Goal: Communication & Community: Answer question/provide support

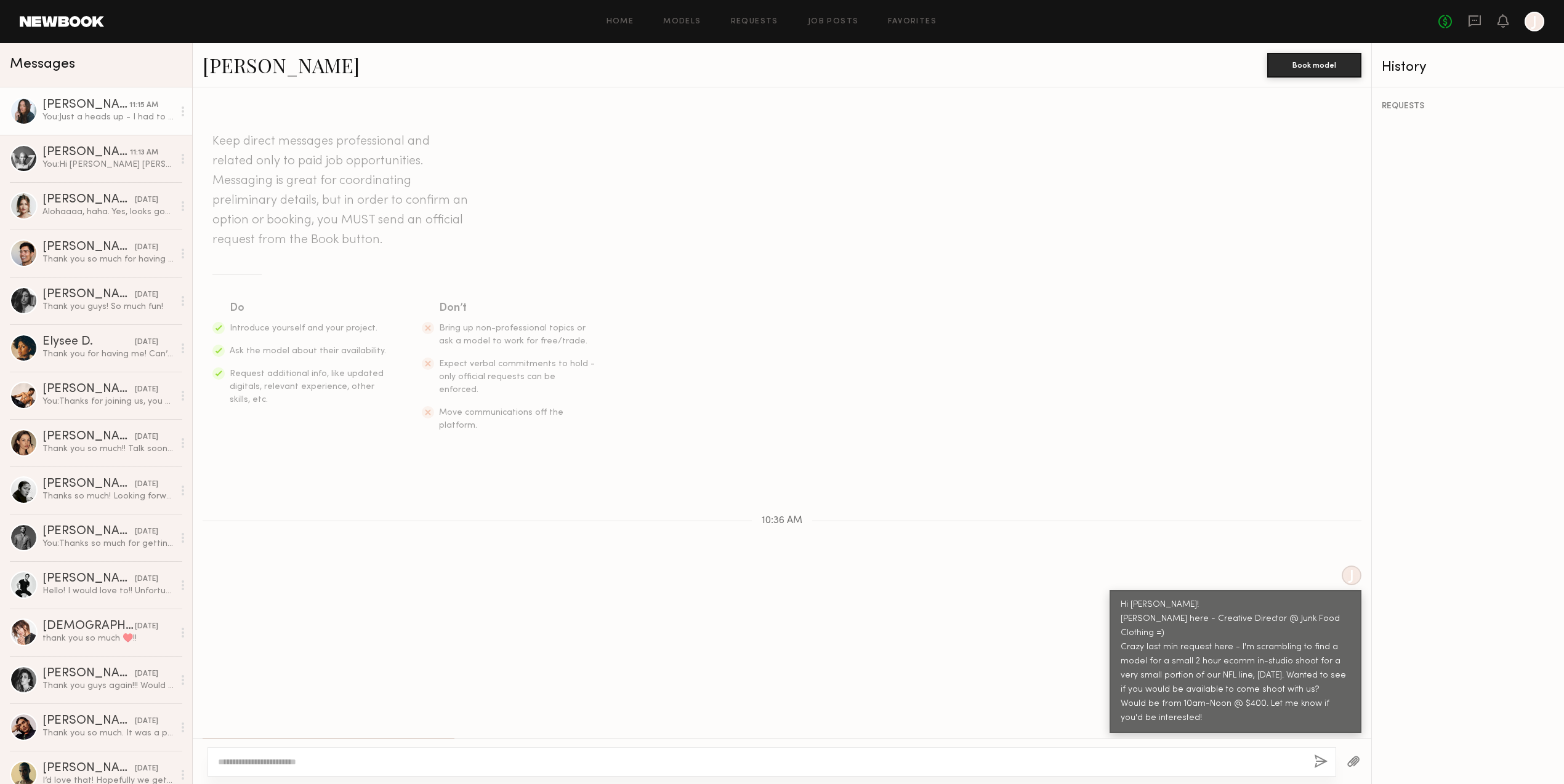
scroll to position [284, 0]
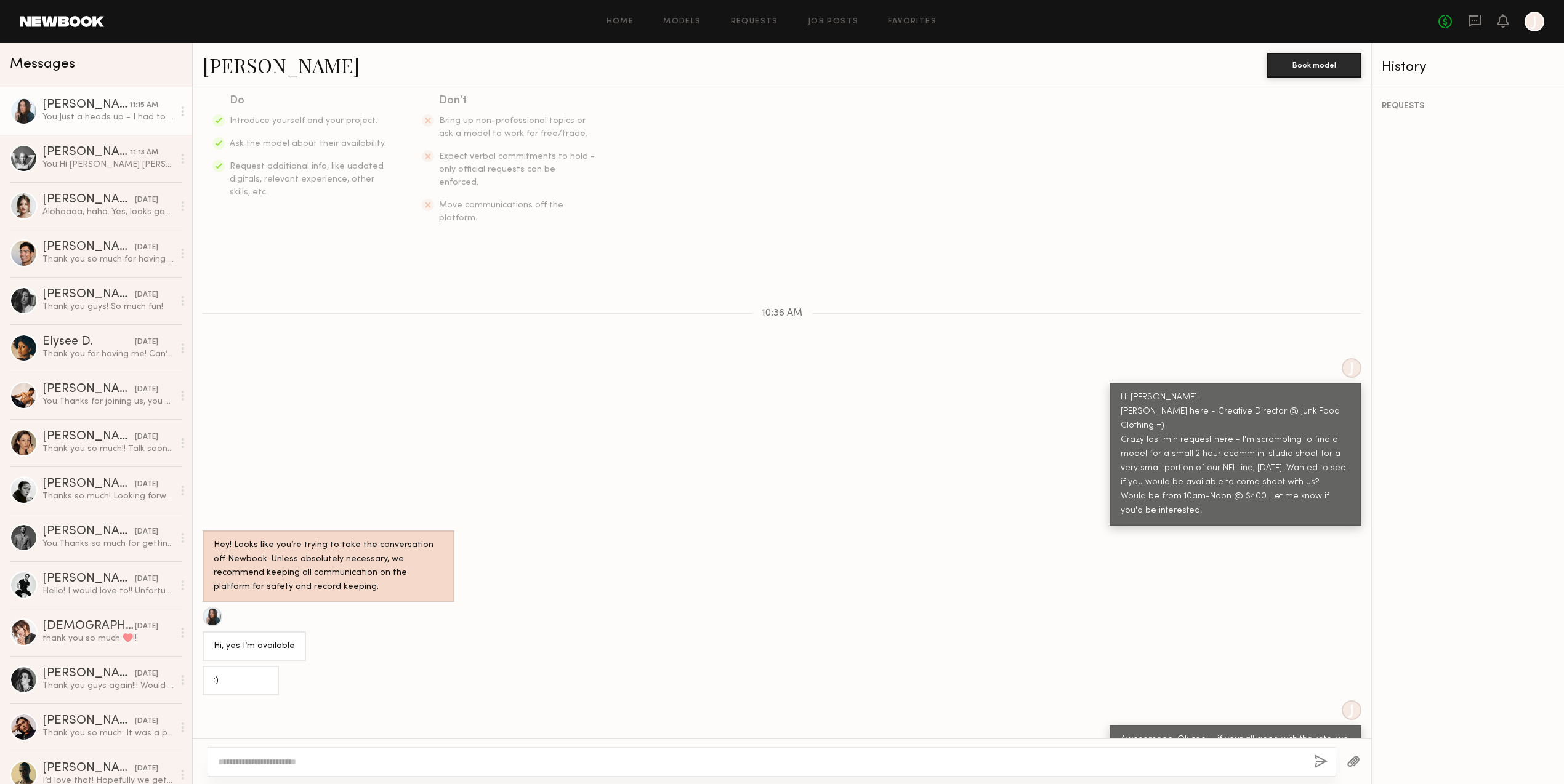
scroll to position [284, 0]
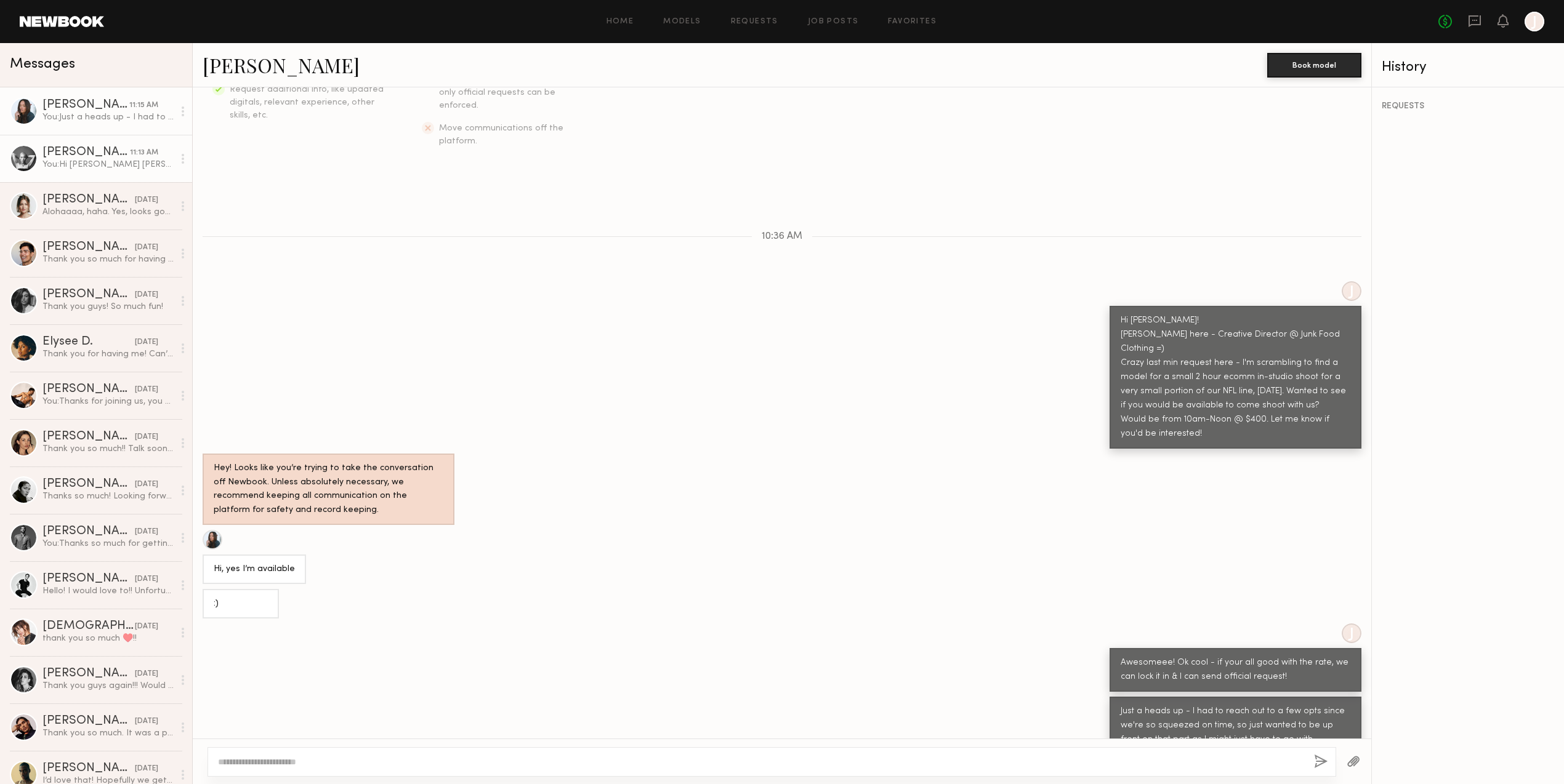
drag, startPoint x: 90, startPoint y: 163, endPoint x: 114, endPoint y: 150, distance: 27.3
click at [90, 161] on div "You: Hi [PERSON_NAME] [PERSON_NAME] here - Creative Director @ Junk Food Clothi…" at bounding box center [108, 165] width 131 height 12
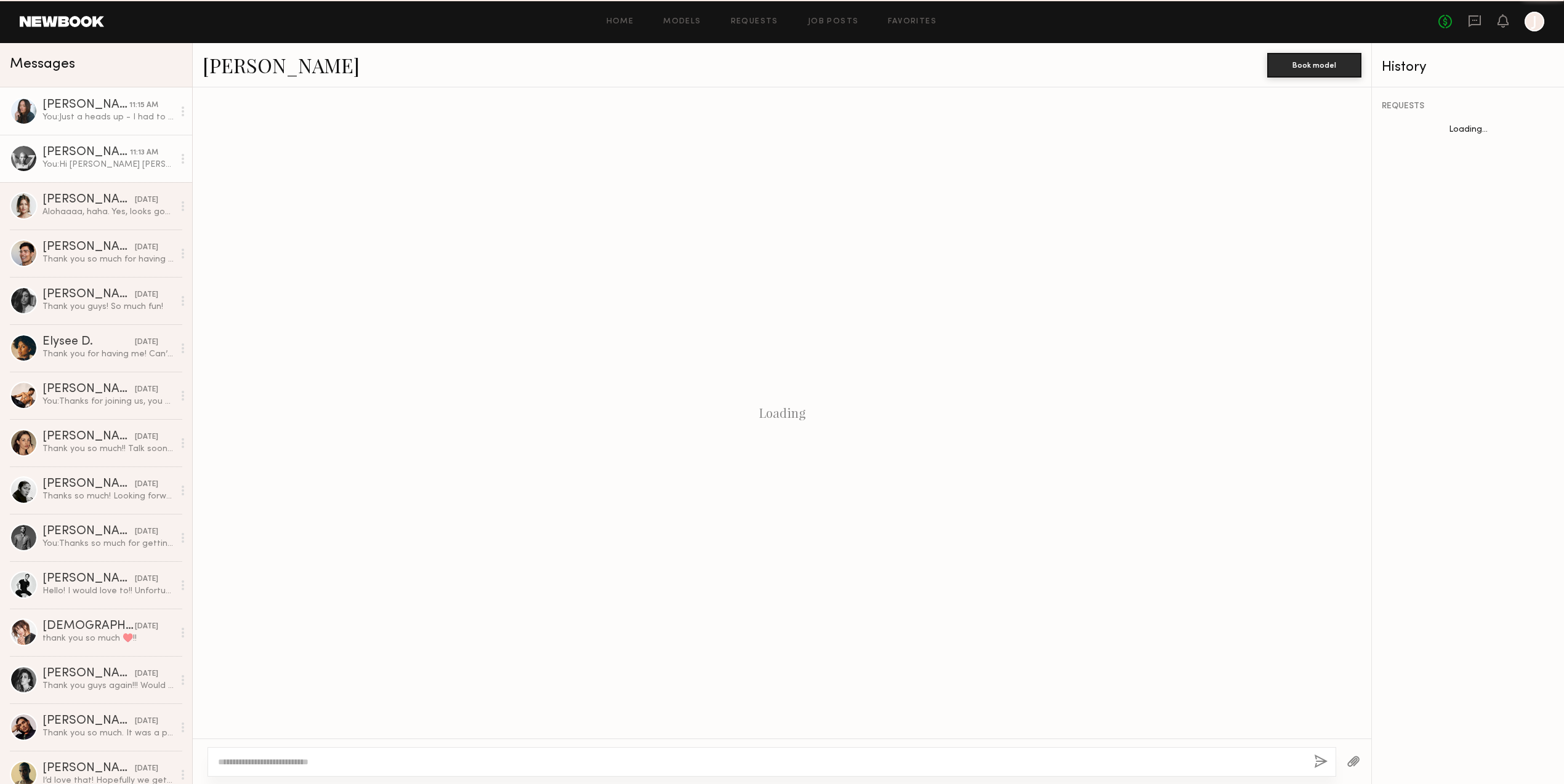
scroll to position [784, 0]
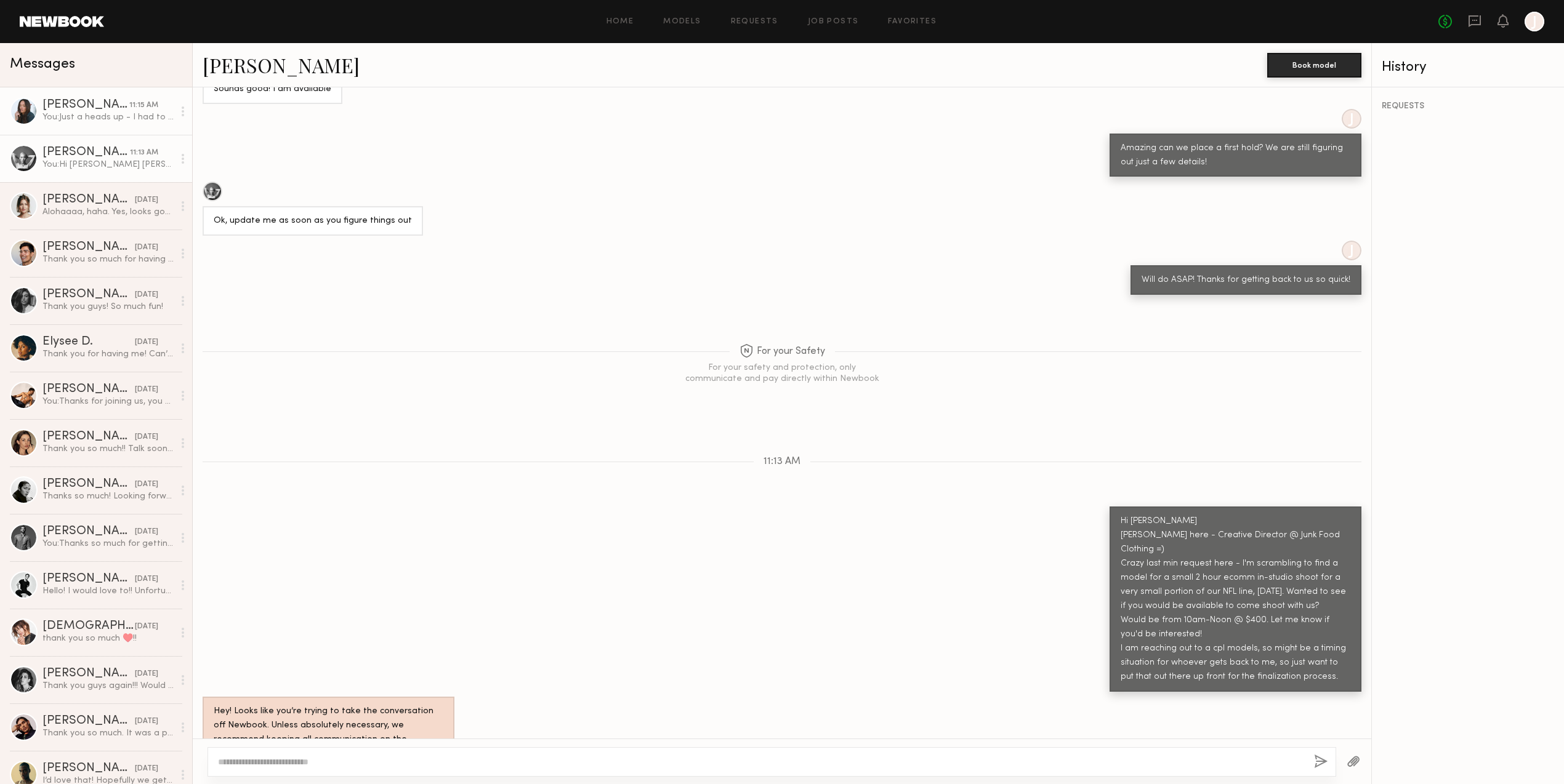
click at [90, 111] on div "You: Just a heads up - I had to reach out to a few opts since we're so squeezed…" at bounding box center [108, 117] width 131 height 12
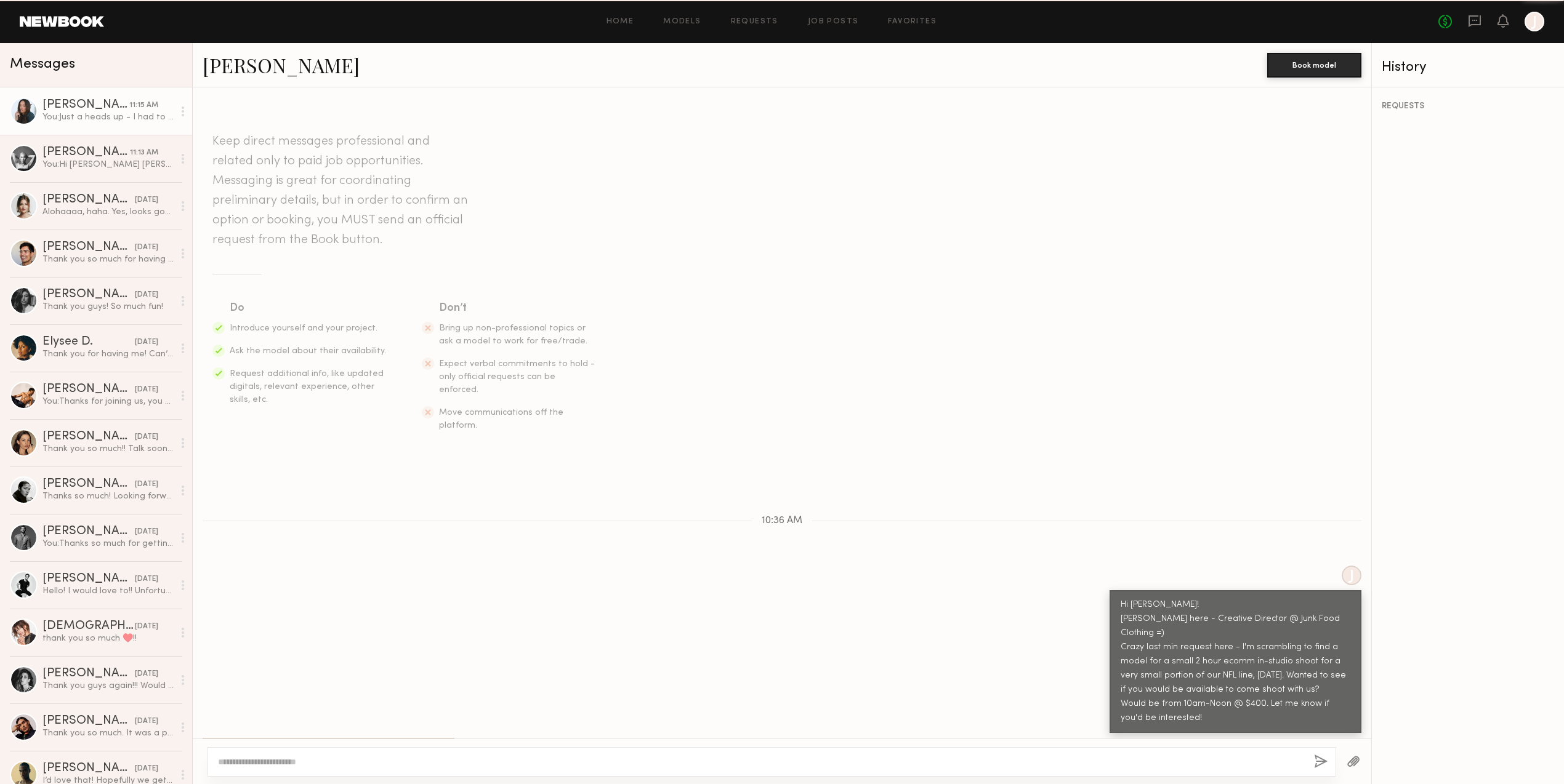
scroll to position [284, 0]
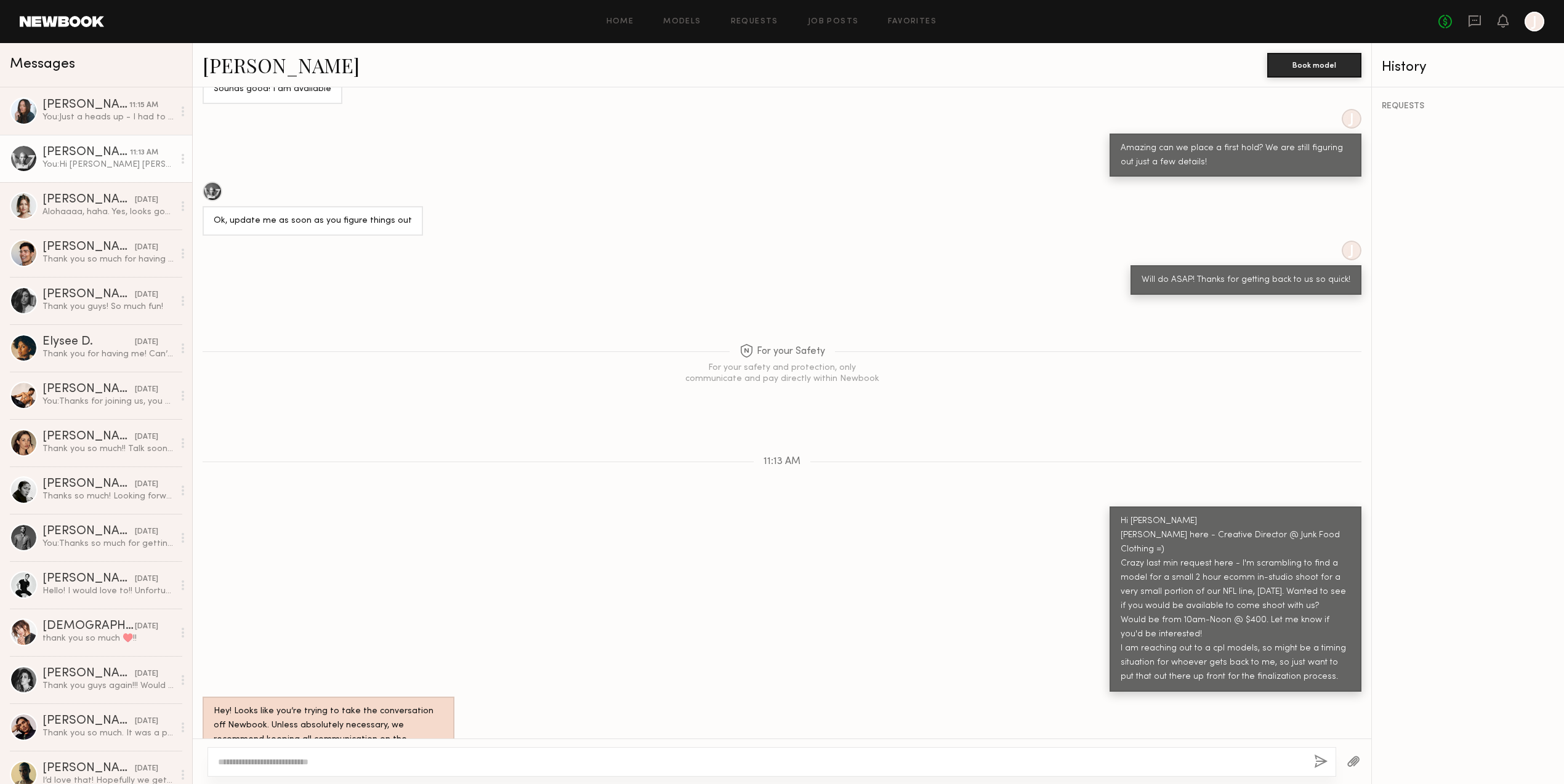
scroll to position [784, 0]
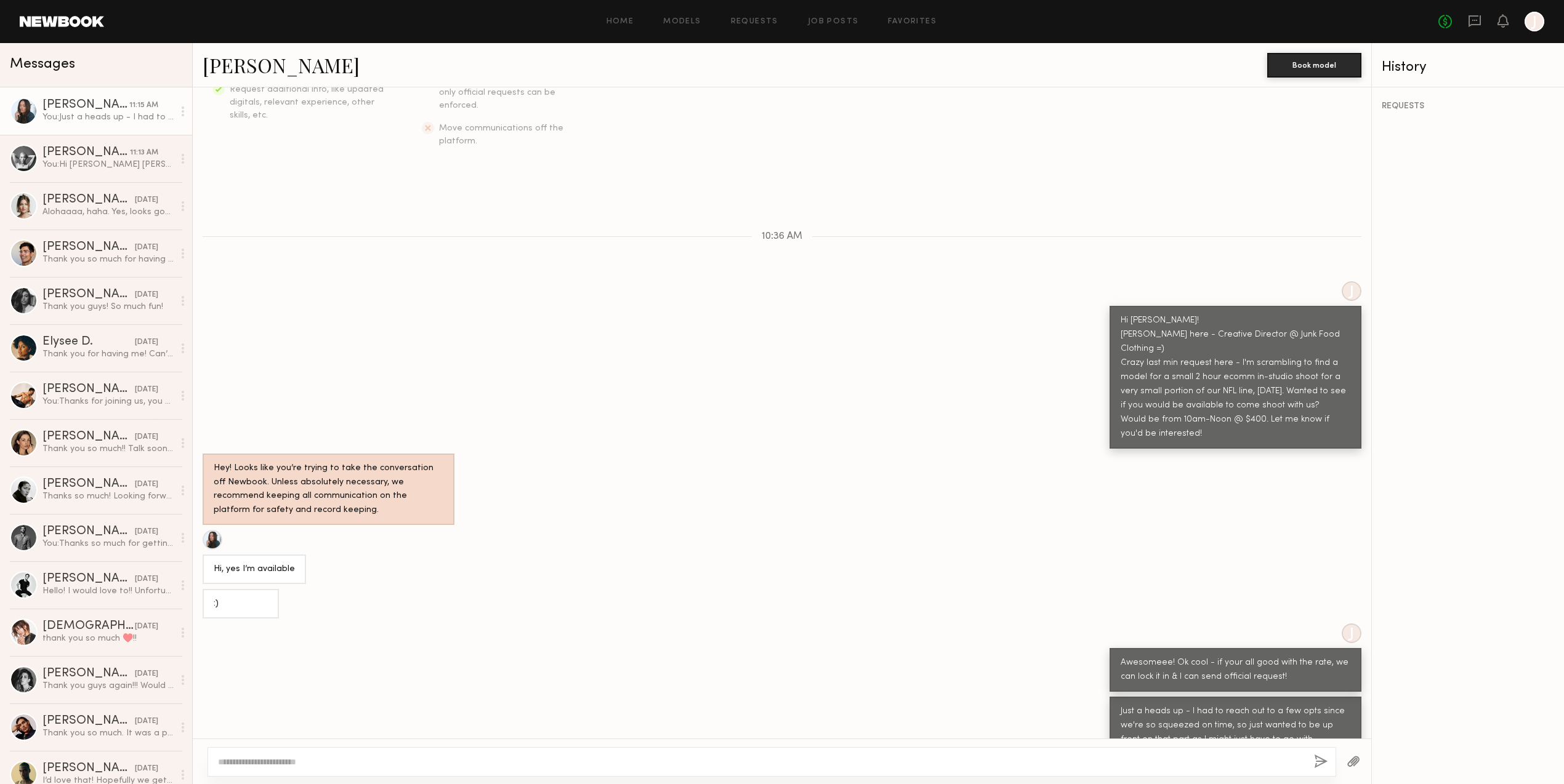
scroll to position [284, 0]
click at [127, 159] on div "You: Hi Catherine Kayla here - Creative Director @ Junk Food Clothing =) Crazy …" at bounding box center [108, 165] width 131 height 12
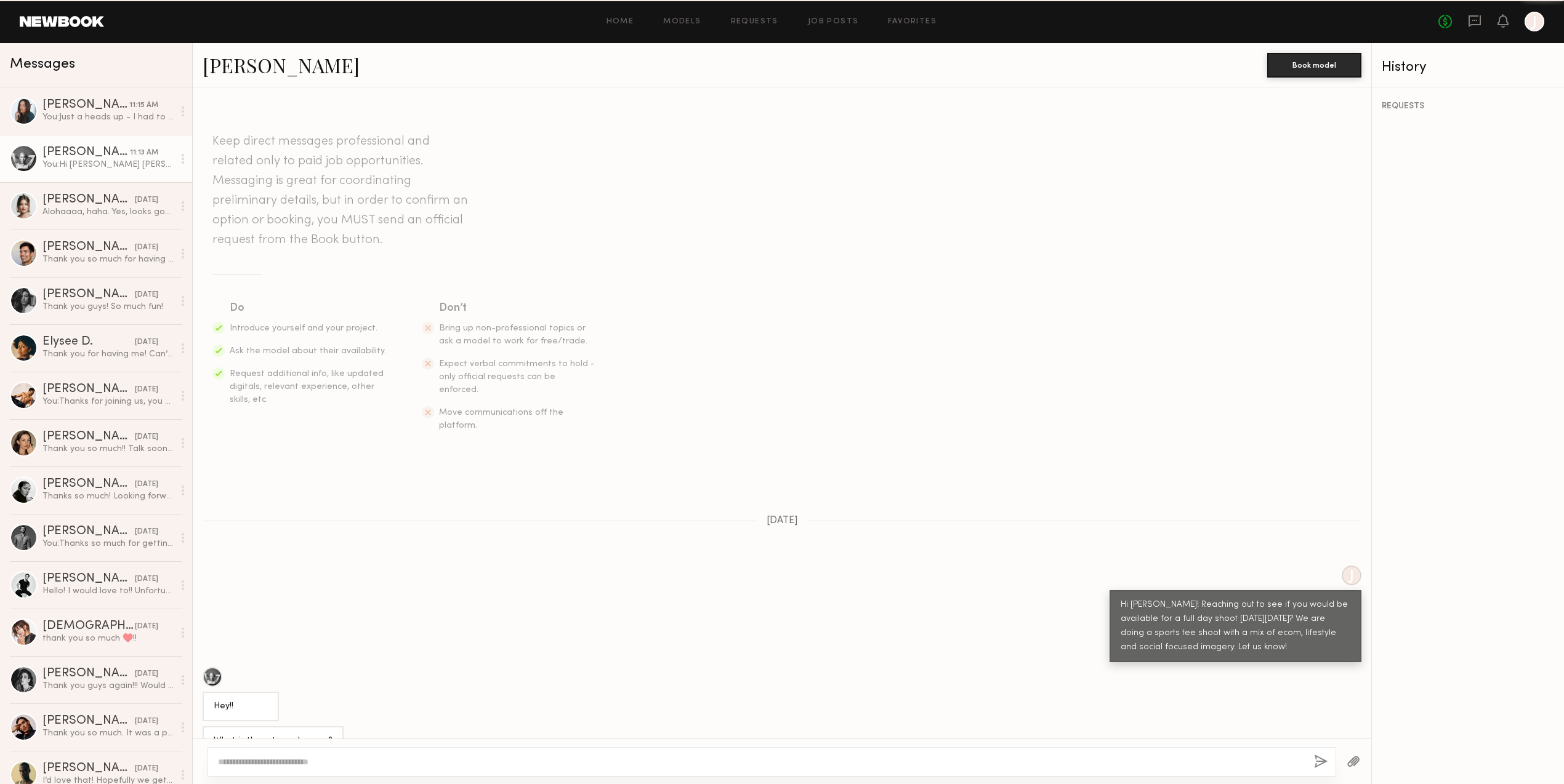
scroll to position [784, 0]
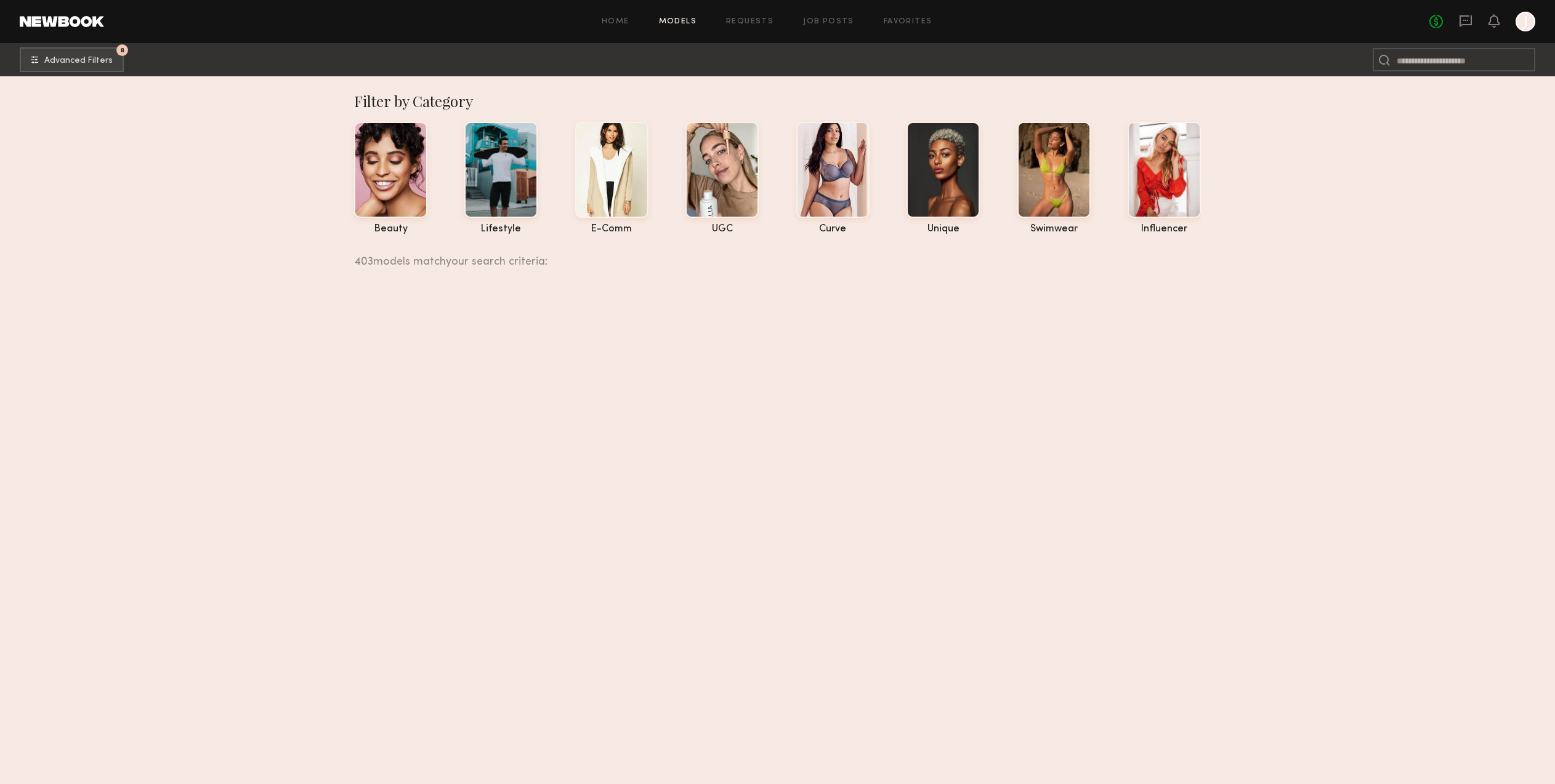
scroll to position [33084, 0]
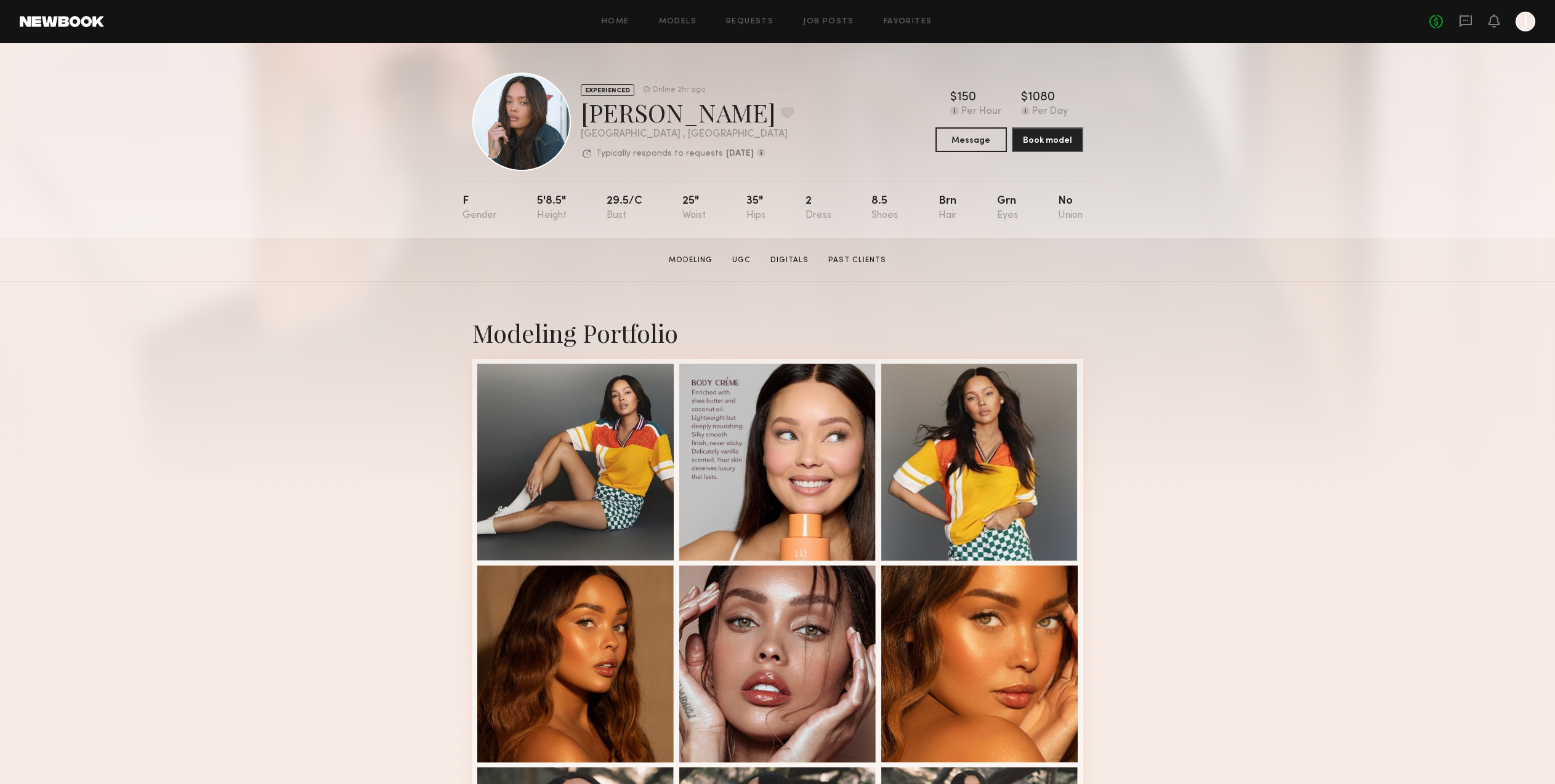
drag, startPoint x: 290, startPoint y: 112, endPoint x: 290, endPoint y: 101, distance: 11.0
click at [290, 108] on div "EXPERIENCED Online 2hr ago Tyrie R. Favorite Los Angeles , CA Typically respond…" at bounding box center [778, 141] width 1555 height 195
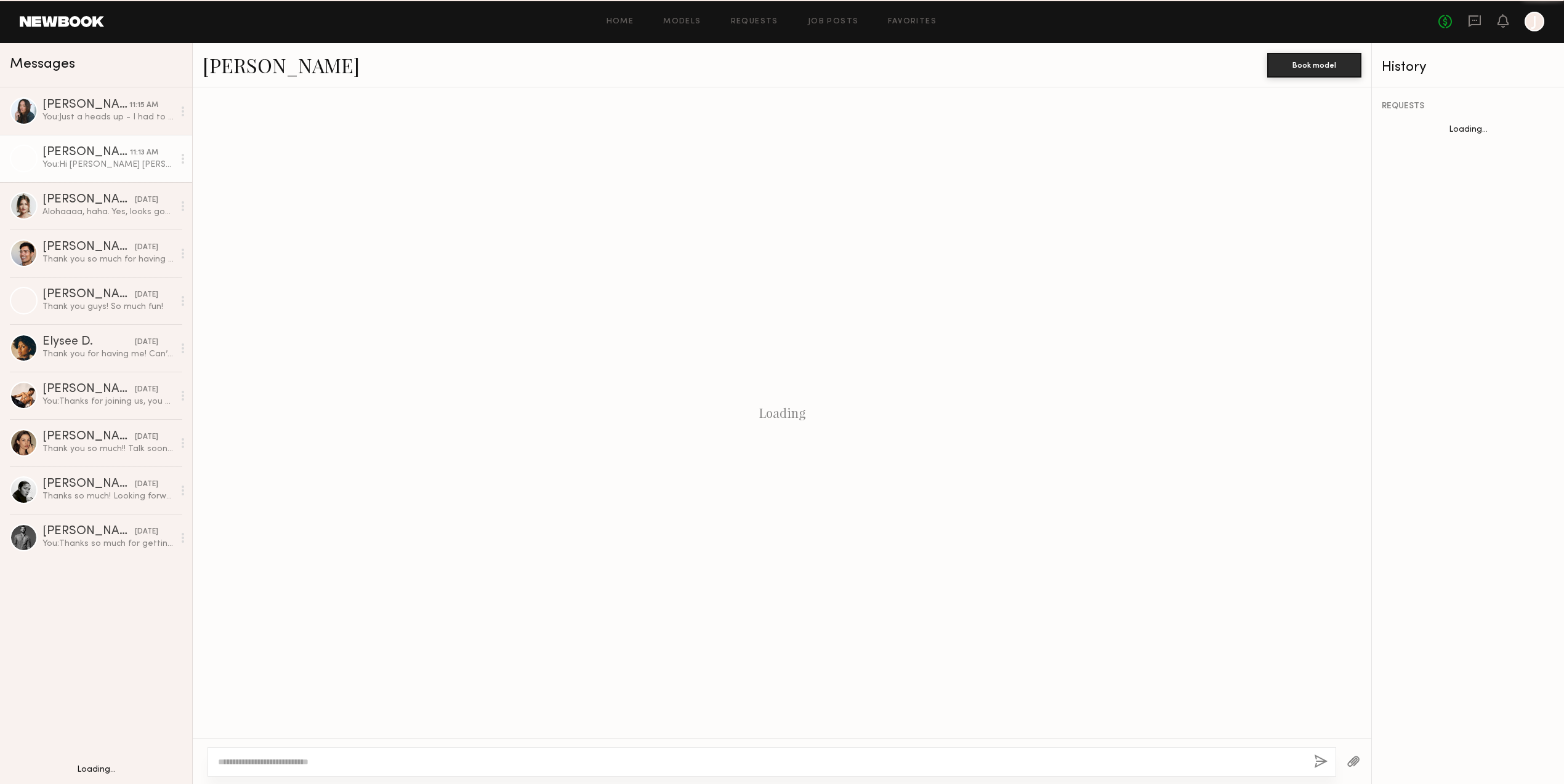
scroll to position [784, 0]
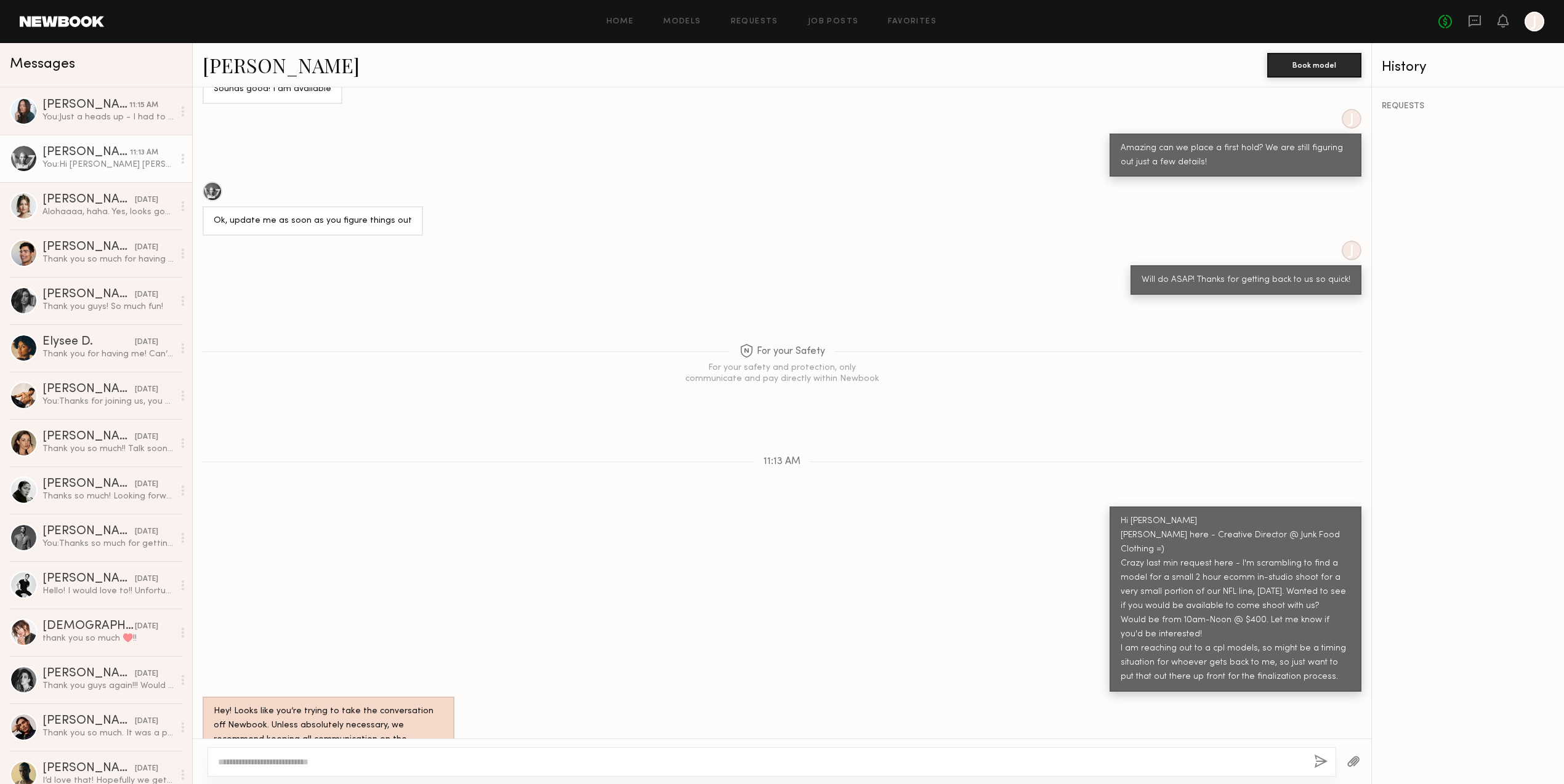
click at [78, 111] on div "You: Just a heads up - I had to reach out to a few opts since we're so squeezed…" at bounding box center [108, 117] width 131 height 12
click at [87, 110] on div "[PERSON_NAME]" at bounding box center [86, 105] width 87 height 13
click at [83, 109] on div "[PERSON_NAME]" at bounding box center [86, 105] width 87 height 13
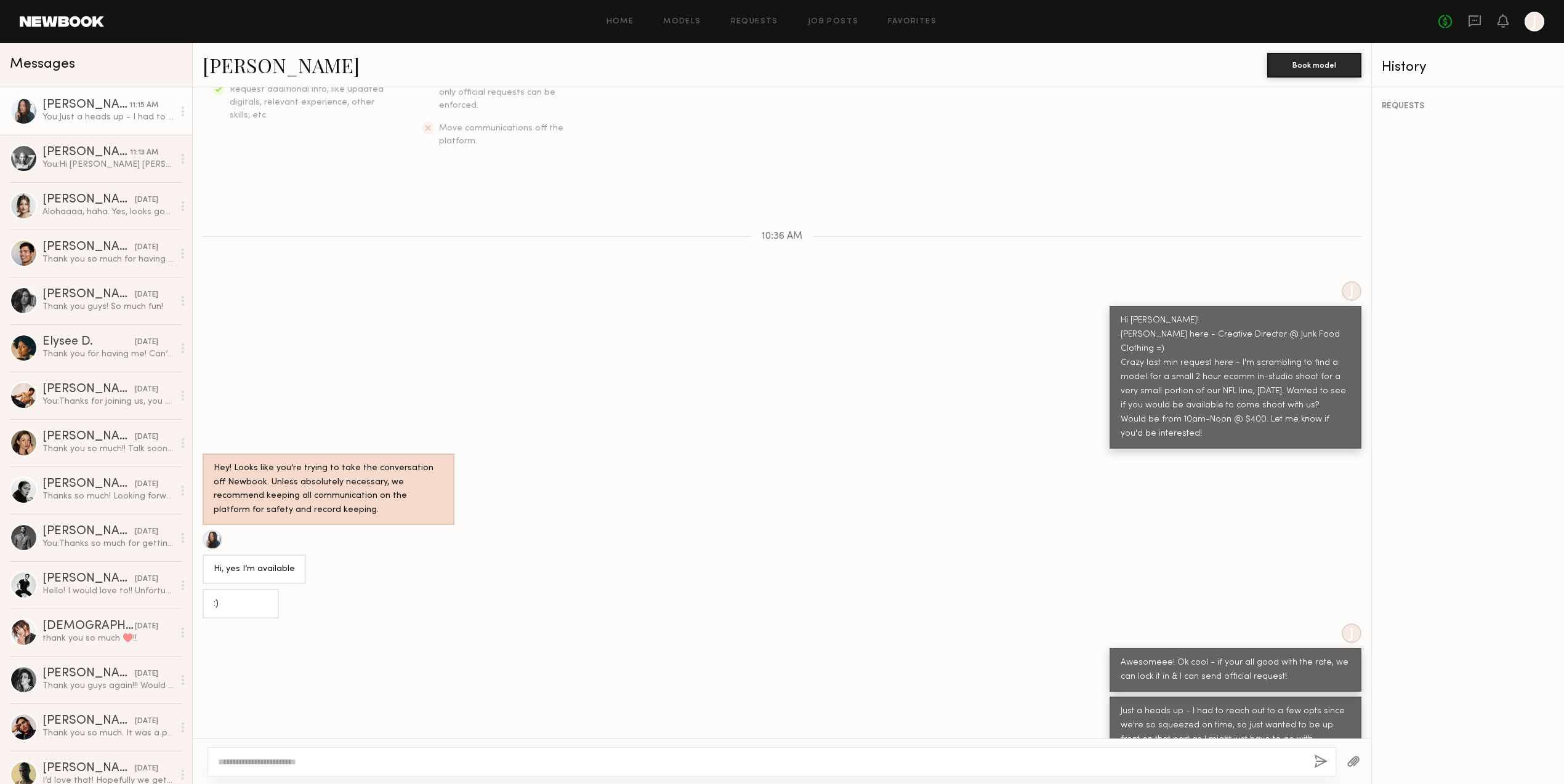
scroll to position [284, 0]
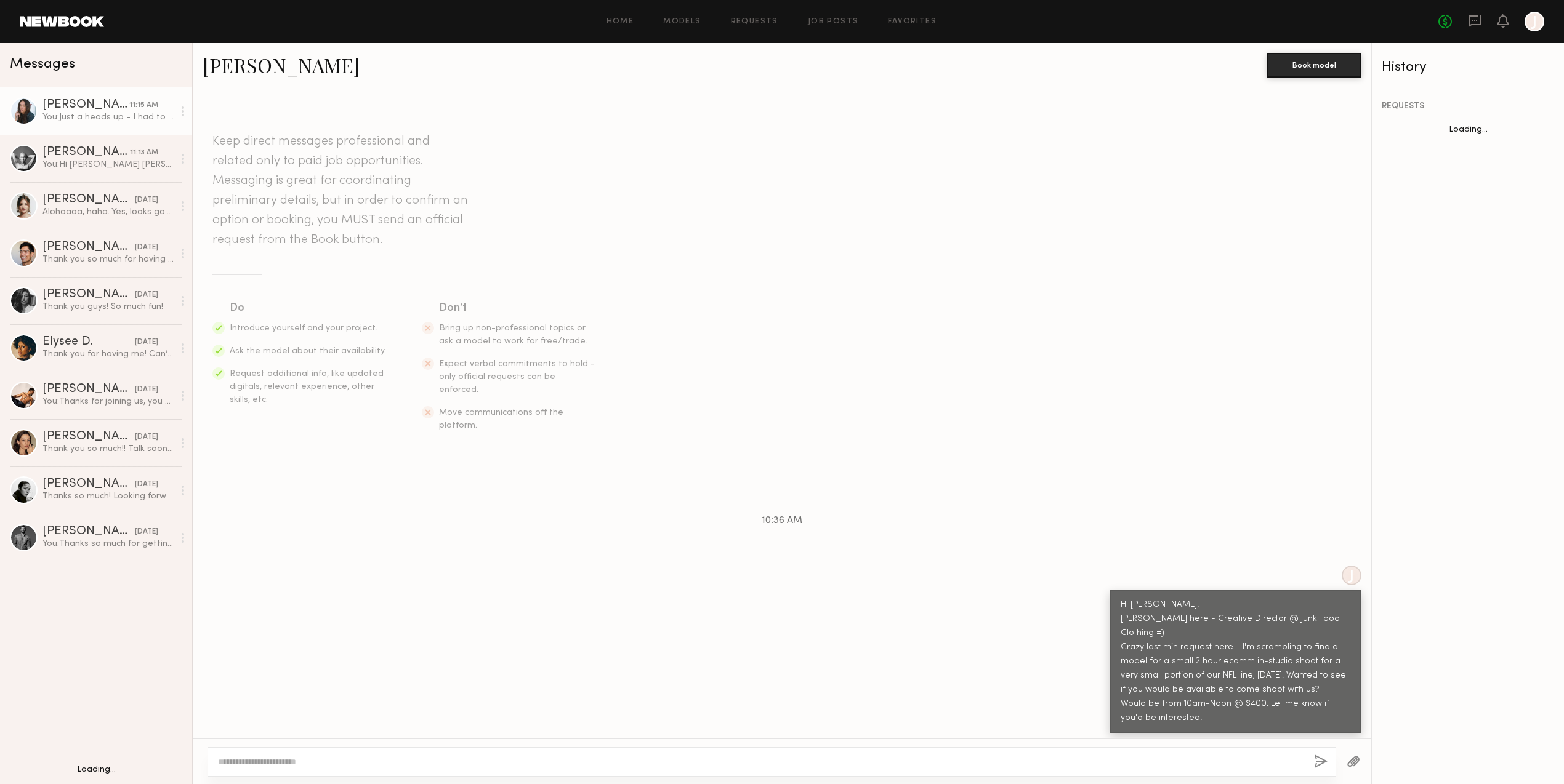
scroll to position [284, 0]
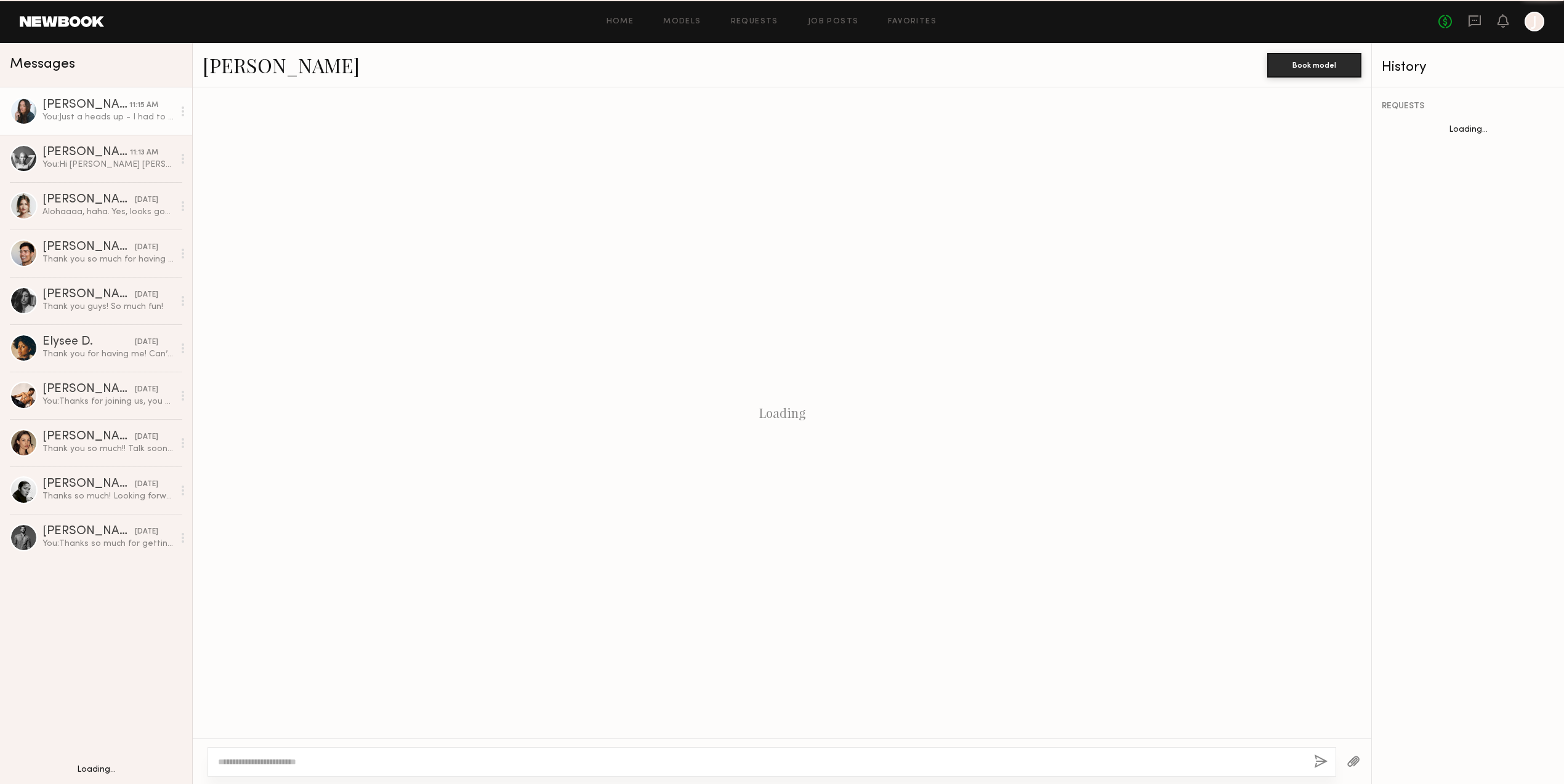
scroll to position [284, 0]
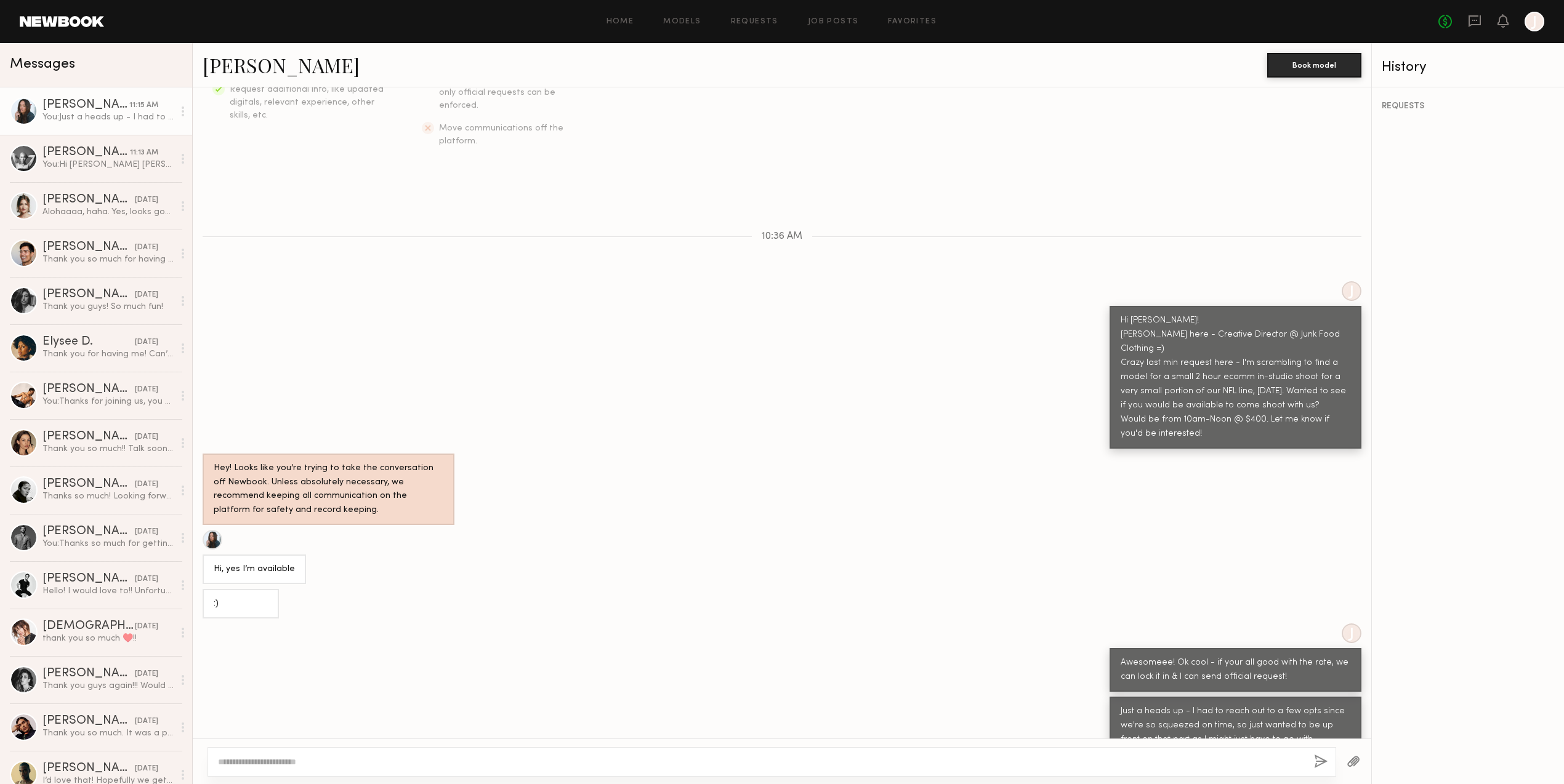
drag, startPoint x: 404, startPoint y: 758, endPoint x: 407, endPoint y: 765, distance: 7.6
click at [404, 757] on textarea at bounding box center [761, 762] width 1086 height 13
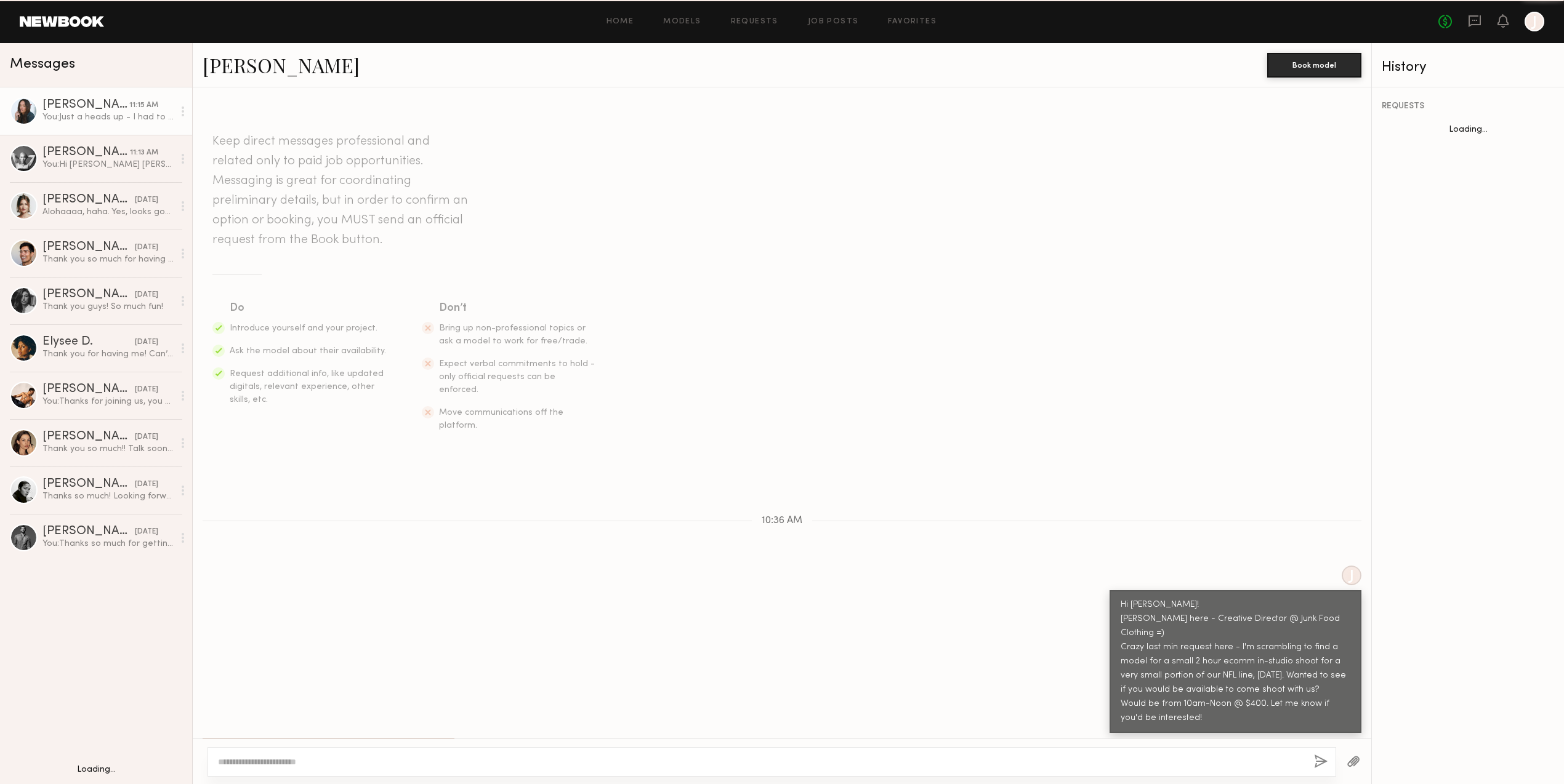
scroll to position [284, 0]
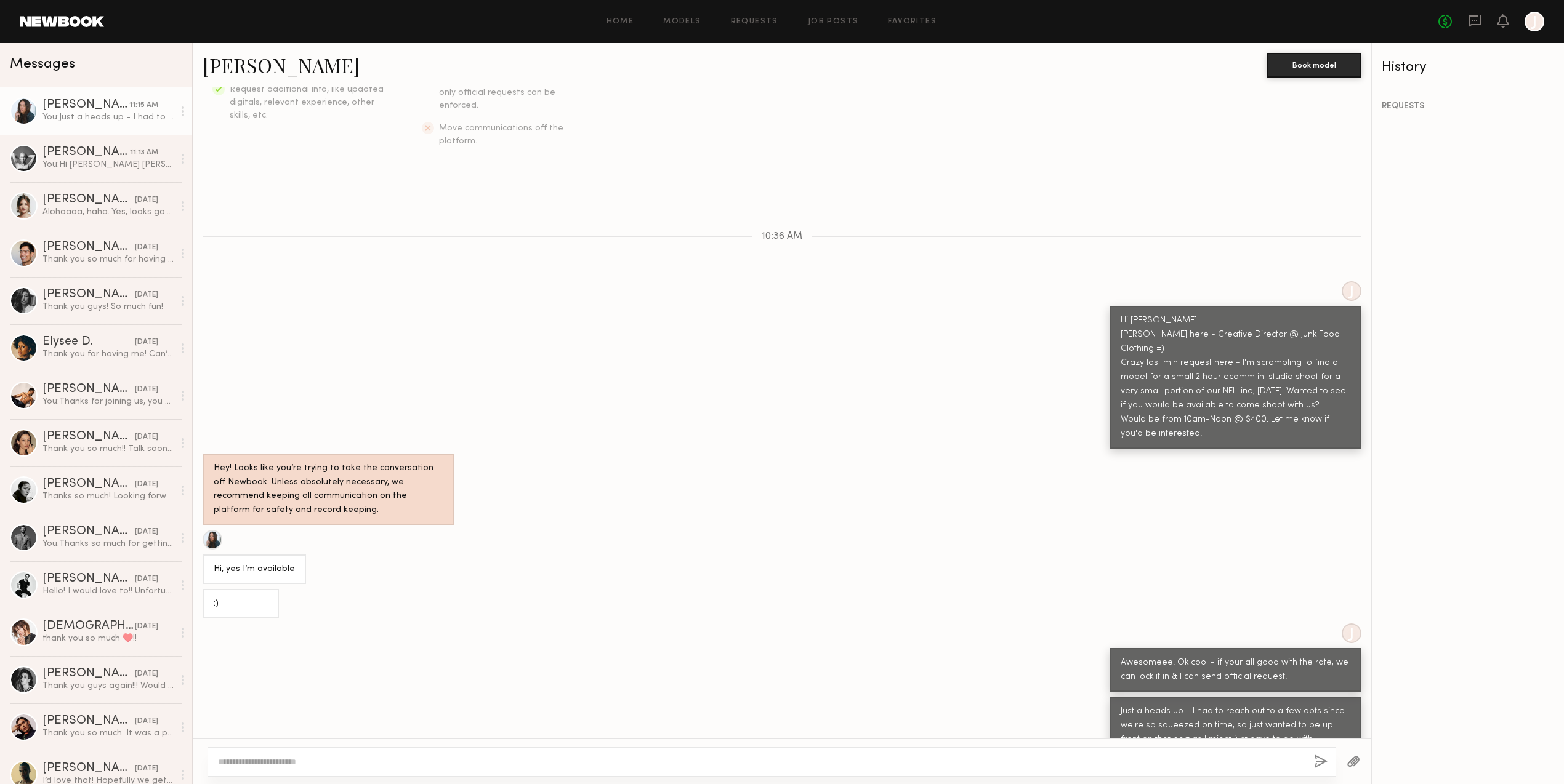
click at [386, 756] on textarea at bounding box center [761, 762] width 1086 height 13
click at [811, 753] on div at bounding box center [772, 762] width 1129 height 30
click at [373, 756] on textarea at bounding box center [761, 762] width 1086 height 13
type textarea "*"
type textarea "**********"
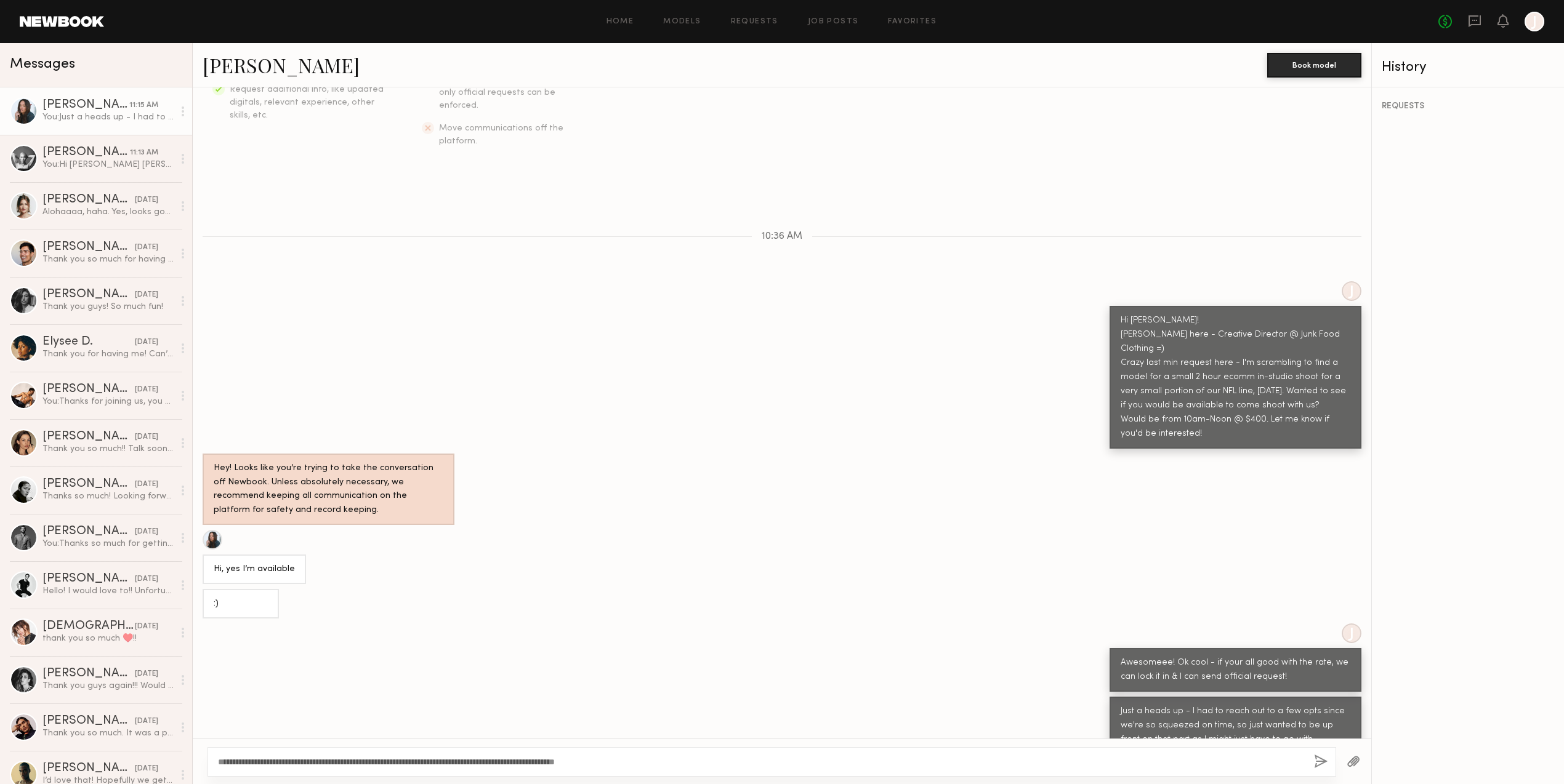
click at [1324, 755] on div "**********" at bounding box center [772, 762] width 1129 height 30
click at [1320, 761] on button "button" at bounding box center [1321, 762] width 13 height 16
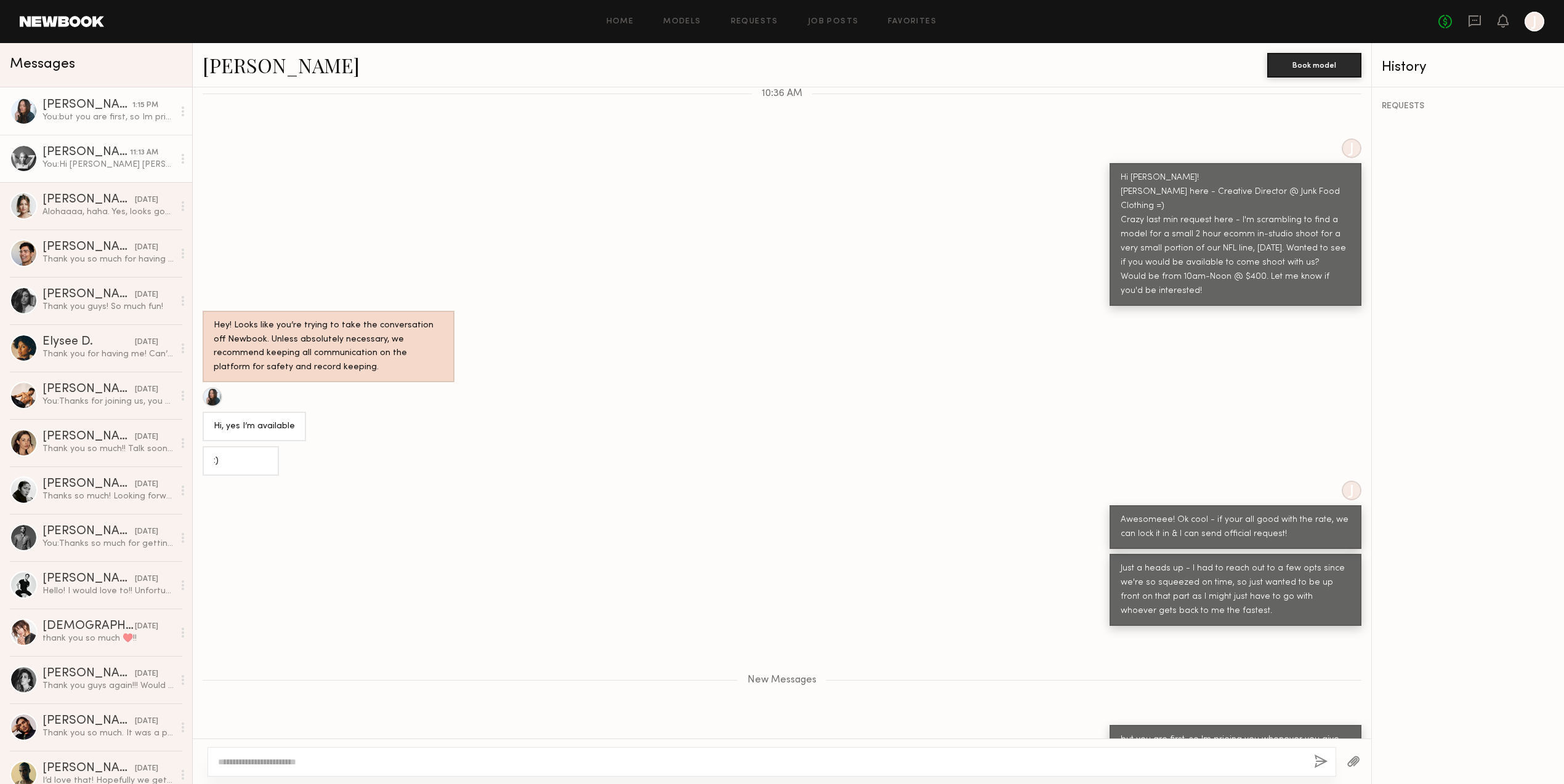
click at [110, 153] on div "[PERSON_NAME]" at bounding box center [86, 152] width 87 height 13
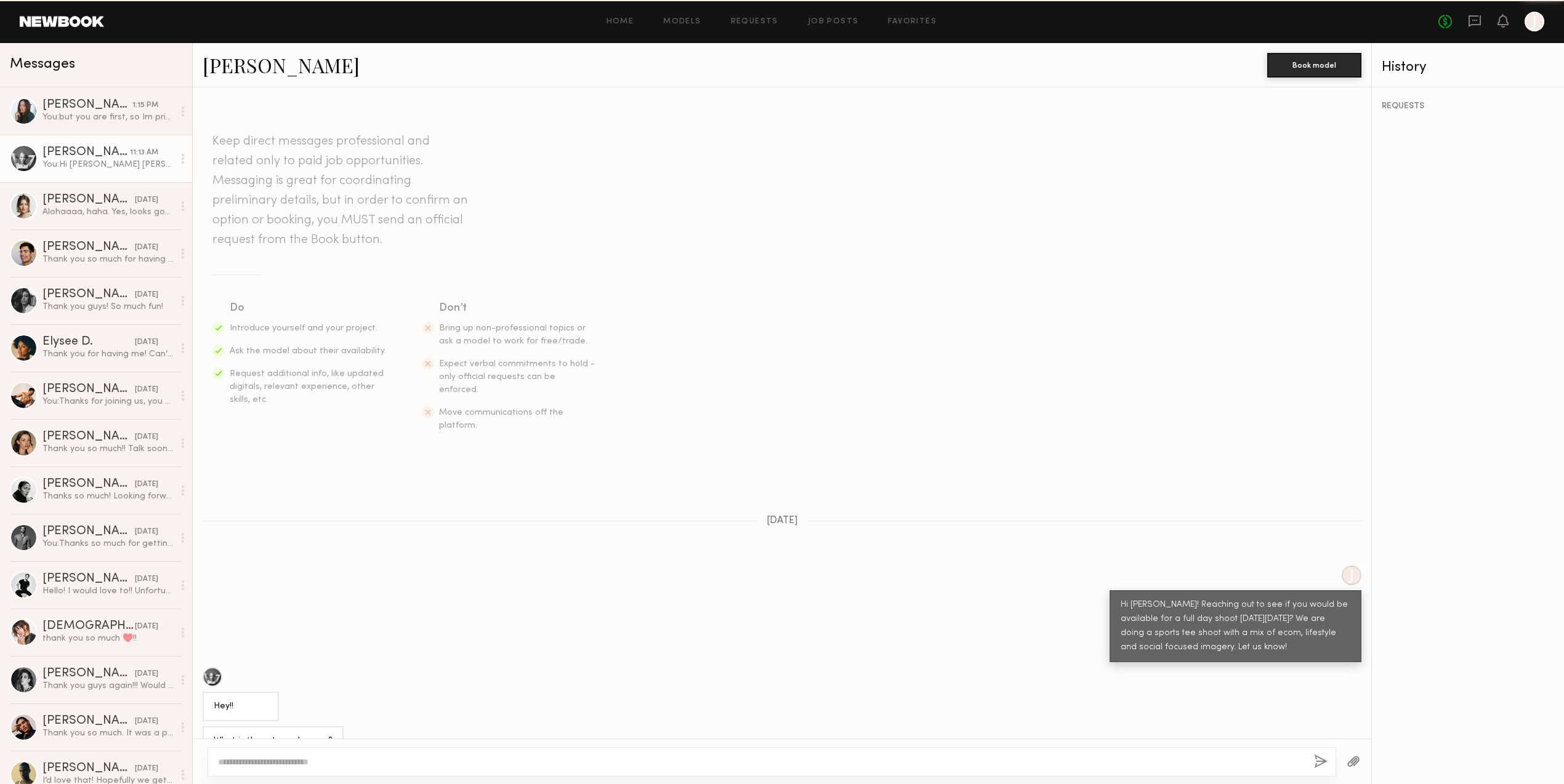
scroll to position [784, 0]
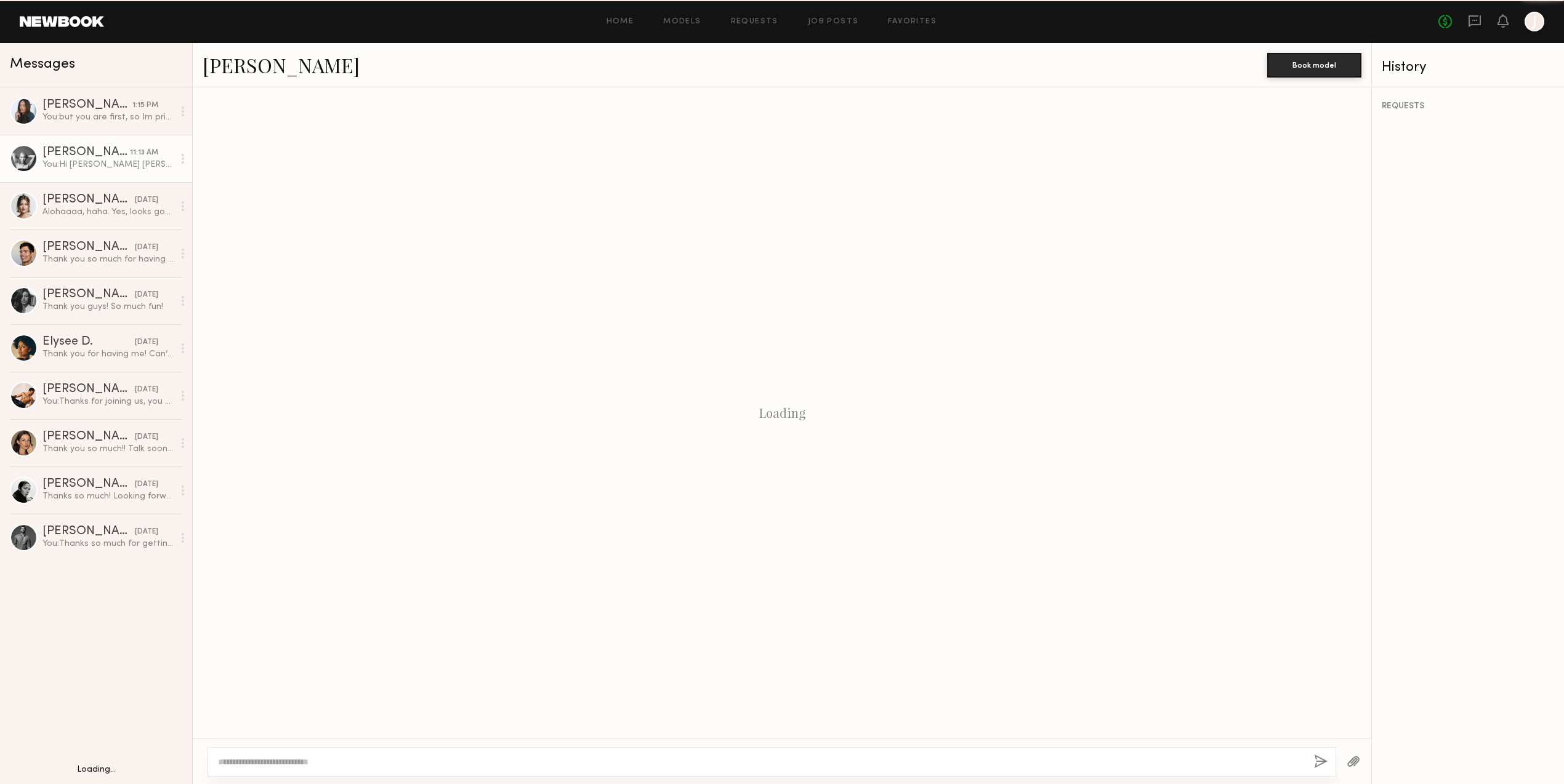
scroll to position [784, 0]
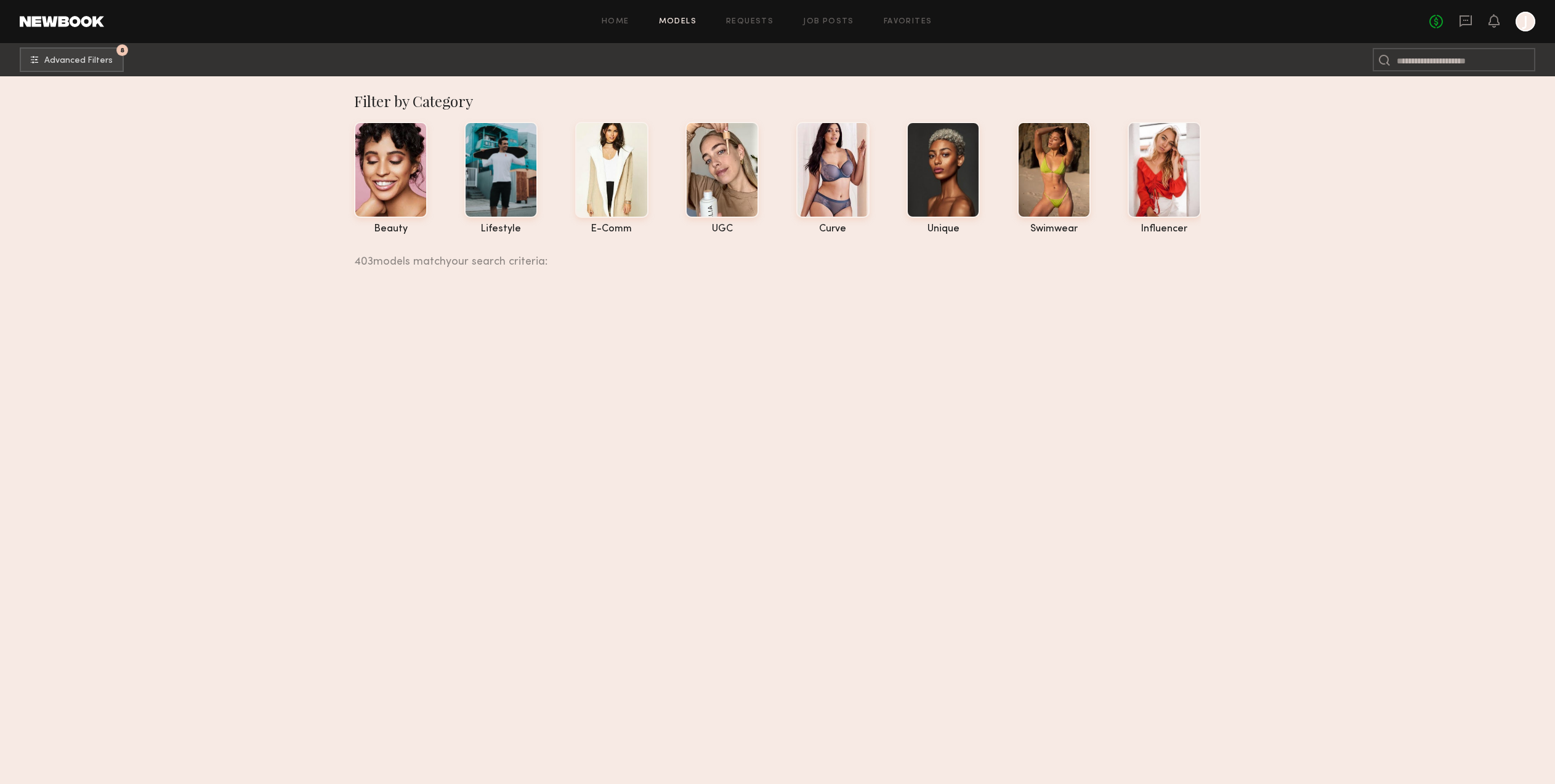
scroll to position [33084, 0]
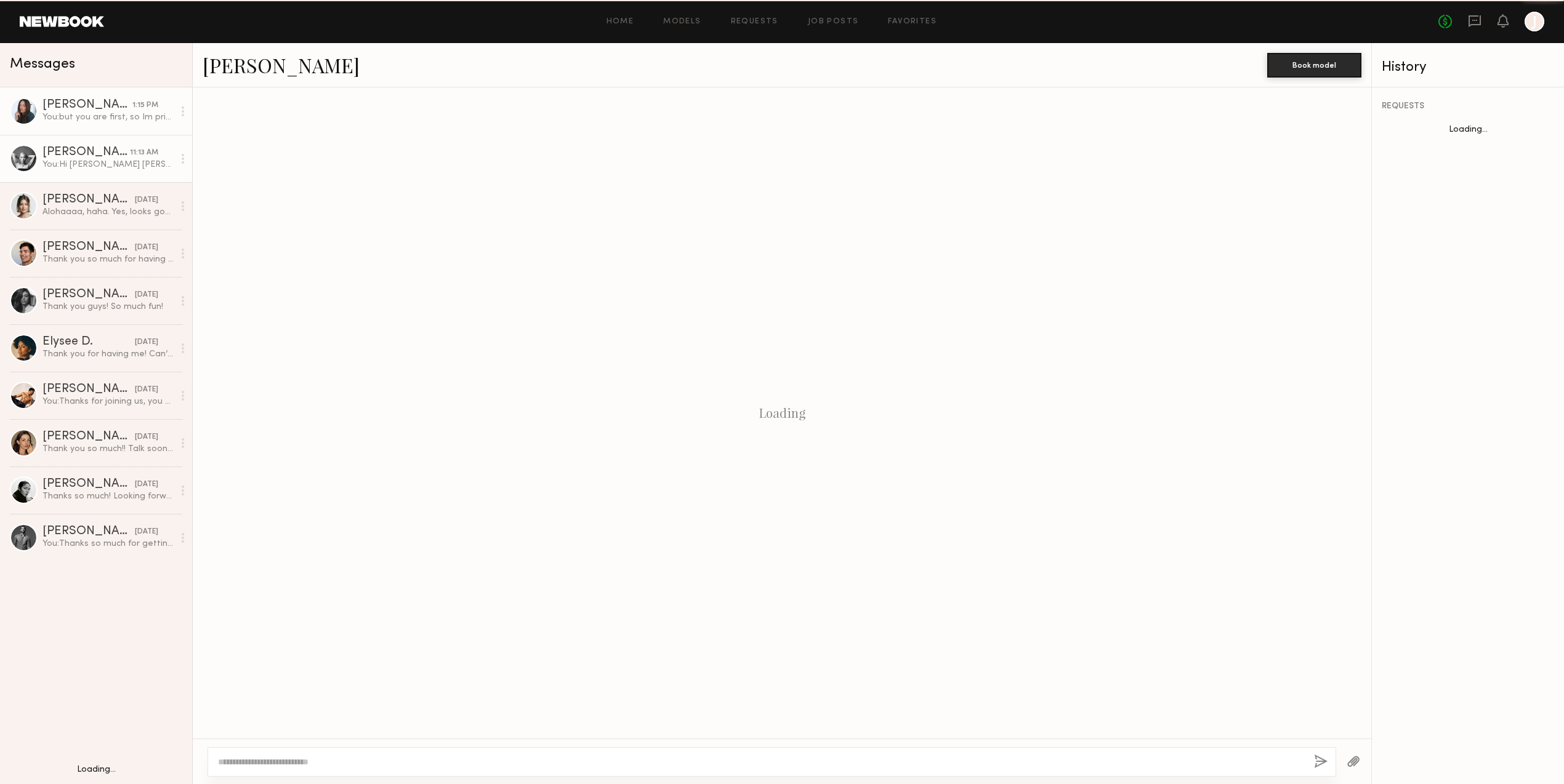
scroll to position [784, 0]
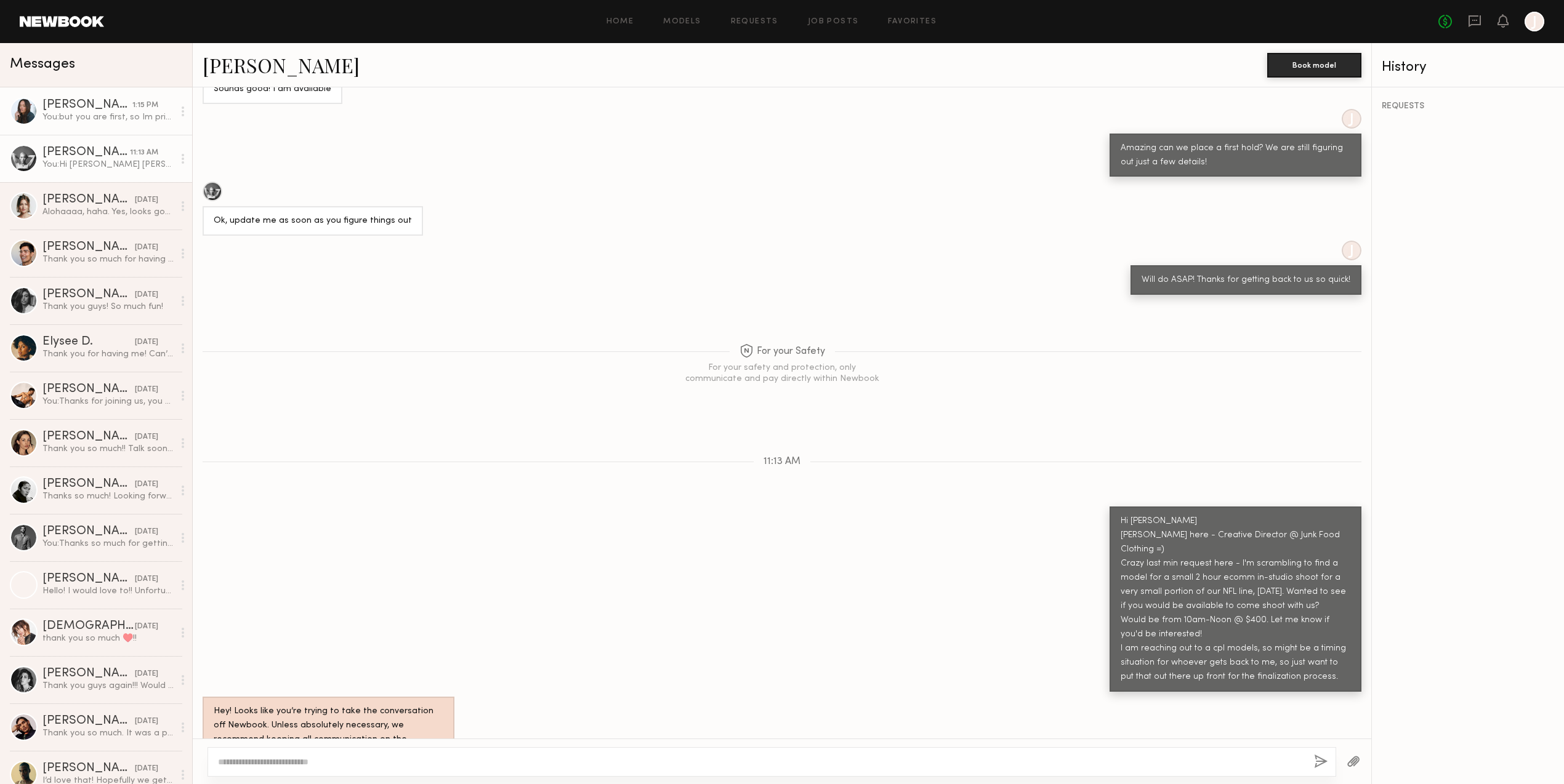
click at [84, 111] on div "You: but you are first, so Im prioing you whenever you give me the thumbs up fo…" at bounding box center [108, 117] width 131 height 12
click at [93, 116] on div "You: but you are first, so Im prioing you whenever you give me the thumbs up fo…" at bounding box center [108, 117] width 131 height 12
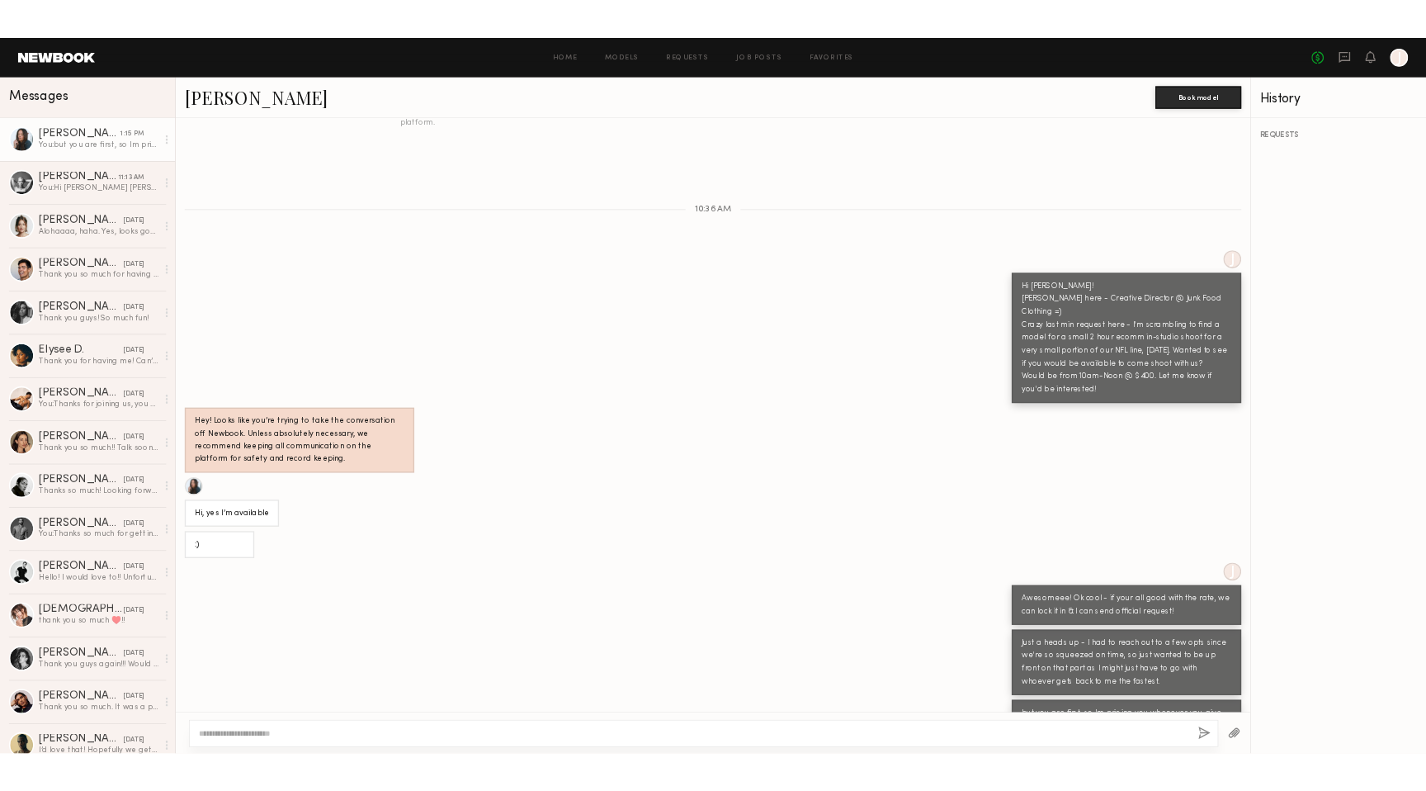
scroll to position [446, 0]
